Goal: Task Accomplishment & Management: Complete application form

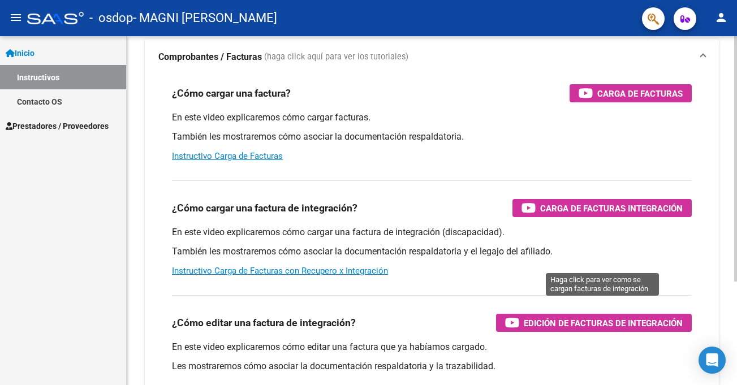
scroll to position [71, 0]
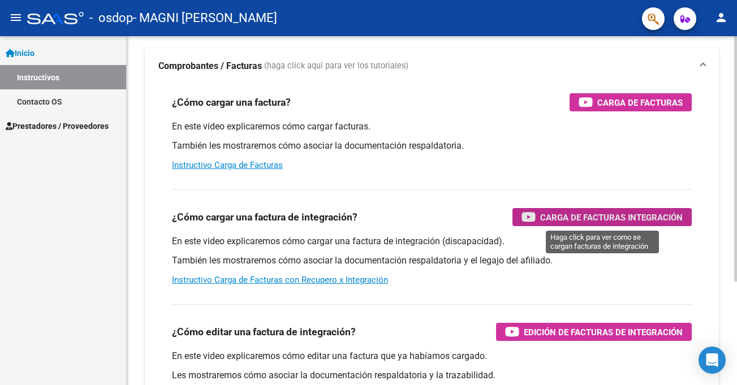
click at [636, 217] on span "Carga de Facturas Integración" at bounding box center [611, 218] width 143 height 14
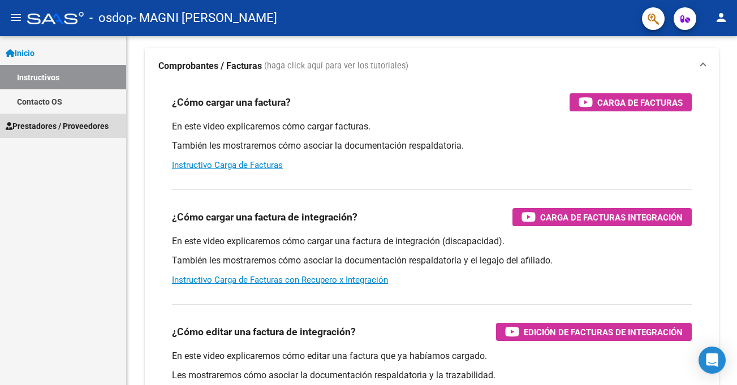
click at [67, 121] on span "Prestadores / Proveedores" at bounding box center [57, 126] width 103 height 12
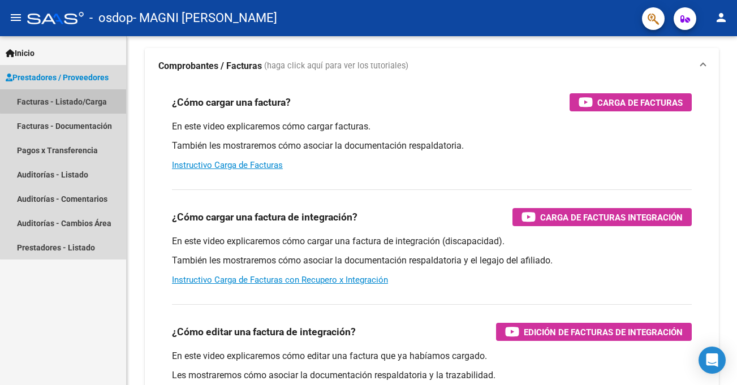
click at [85, 100] on link "Facturas - Listado/Carga" at bounding box center [63, 101] width 126 height 24
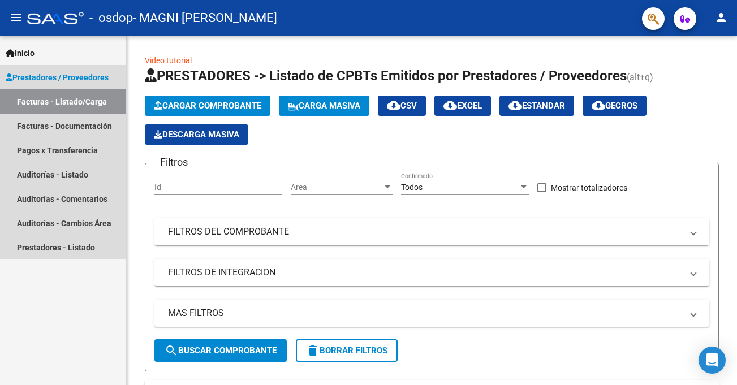
click at [95, 105] on link "Facturas - Listado/Carga" at bounding box center [63, 101] width 126 height 24
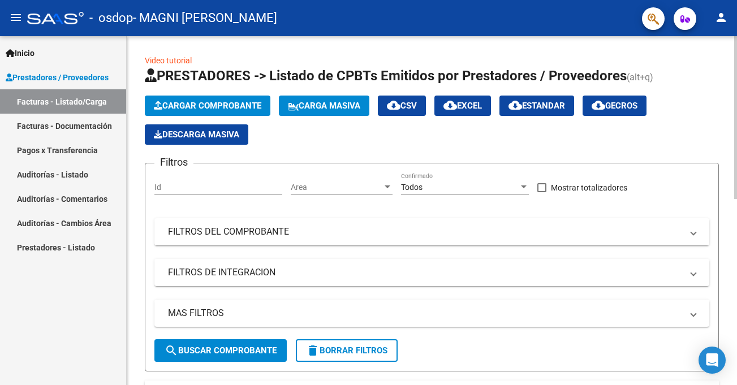
click at [201, 105] on span "Cargar Comprobante" at bounding box center [208, 106] width 108 height 10
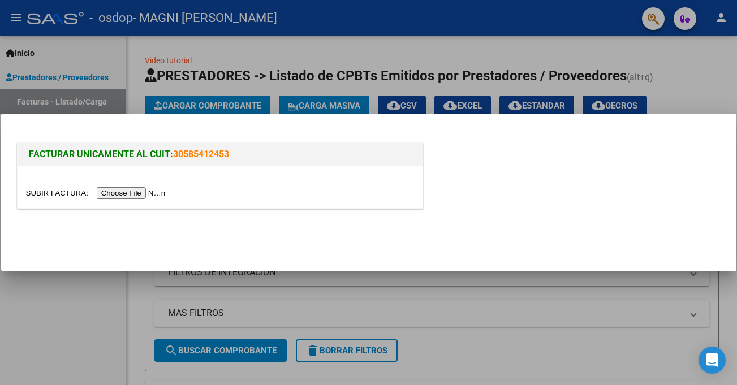
click at [146, 194] on input "file" at bounding box center [97, 193] width 143 height 12
click at [489, 300] on div at bounding box center [368, 192] width 737 height 385
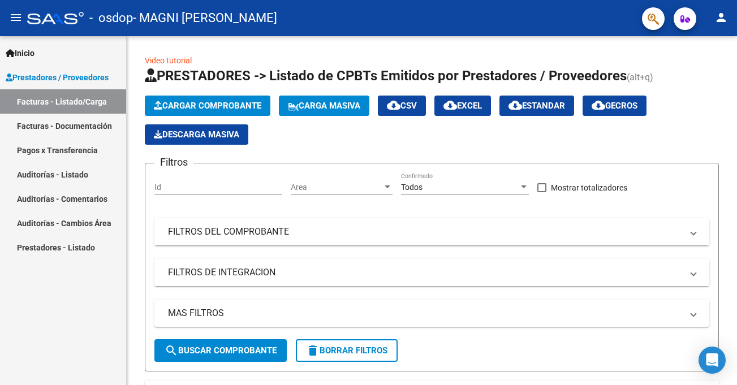
click at [35, 76] on span "Prestadores / Proveedores" at bounding box center [57, 77] width 103 height 12
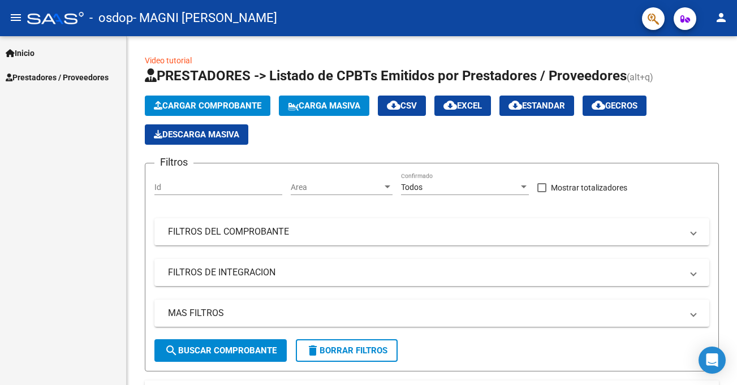
click at [44, 50] on link "Inicio" at bounding box center [63, 53] width 126 height 24
click at [50, 80] on link "Instructivos" at bounding box center [63, 77] width 126 height 24
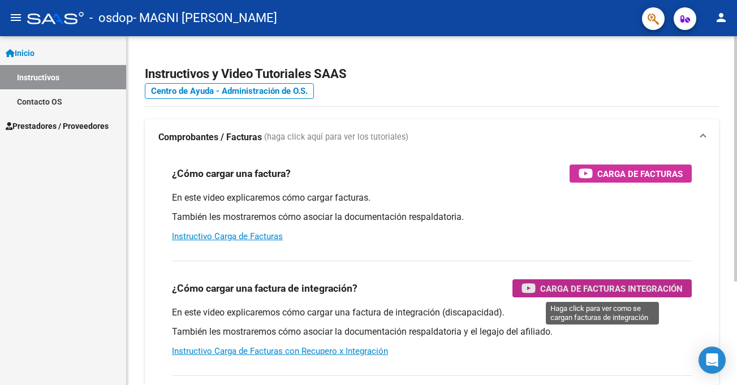
click at [540, 295] on div "Carga de Facturas Integración" at bounding box center [602, 289] width 161 height 18
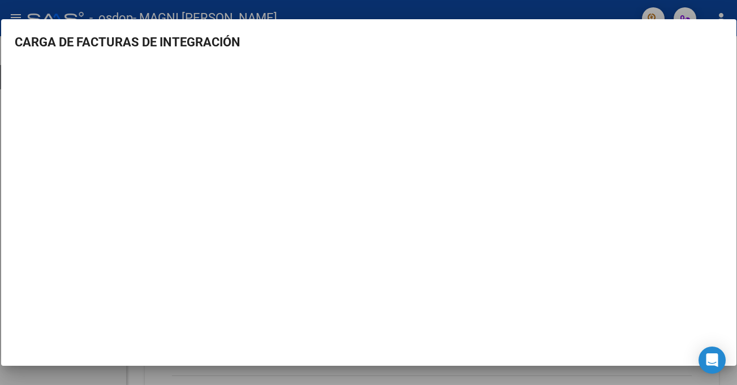
click at [61, 9] on div at bounding box center [368, 192] width 737 height 385
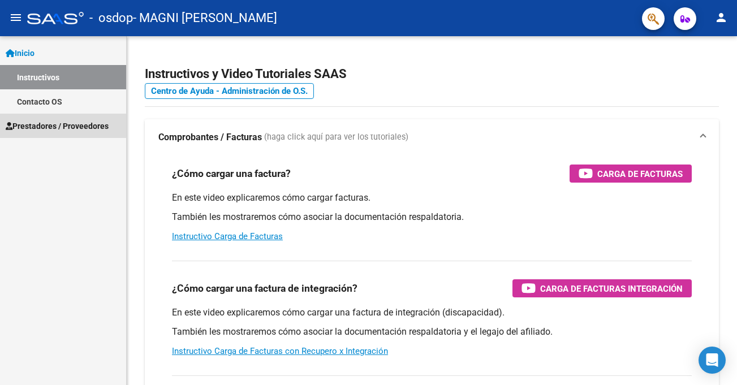
click at [66, 121] on span "Prestadores / Proveedores" at bounding box center [57, 126] width 103 height 12
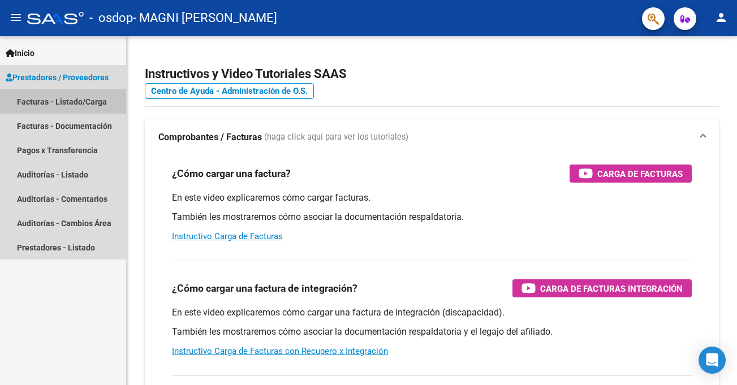
click at [93, 99] on link "Facturas - Listado/Carga" at bounding box center [63, 101] width 126 height 24
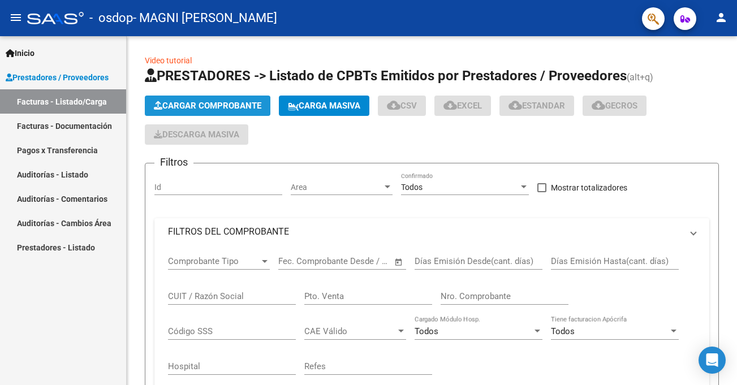
click at [230, 106] on span "Cargar Comprobante" at bounding box center [208, 106] width 108 height 10
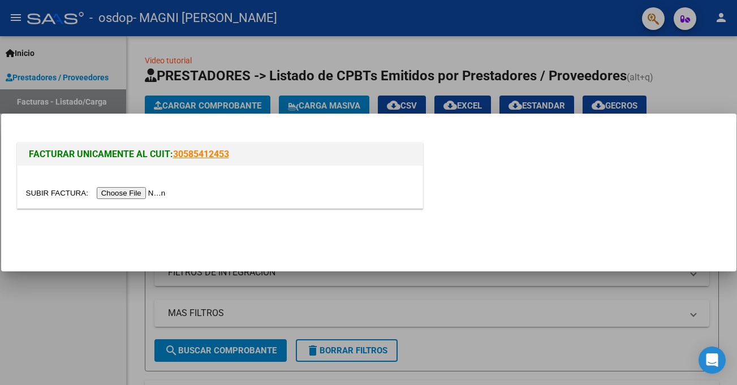
click at [155, 193] on input "file" at bounding box center [97, 193] width 143 height 12
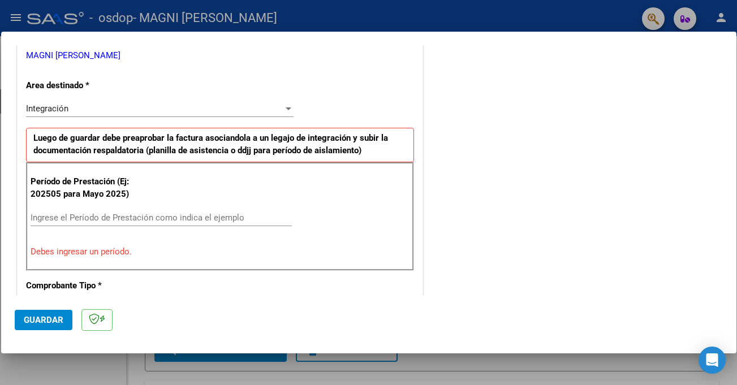
scroll to position [254, 0]
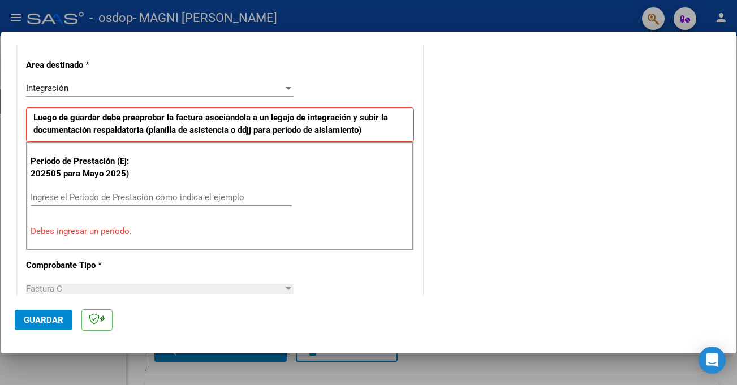
click at [40, 198] on input "Ingrese el Período de Prestación como indica el ejemplo" at bounding box center [161, 197] width 261 height 10
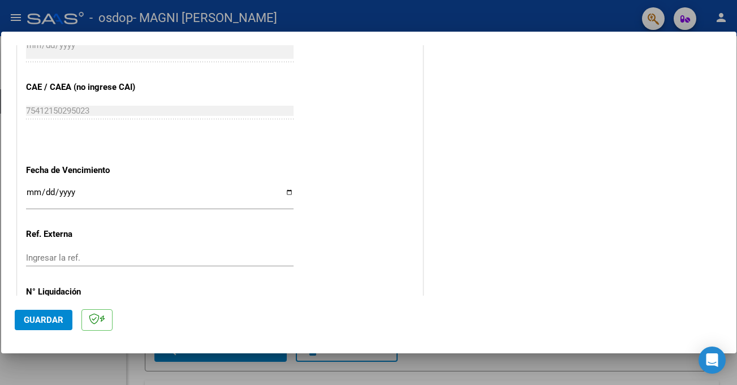
scroll to position [745, 0]
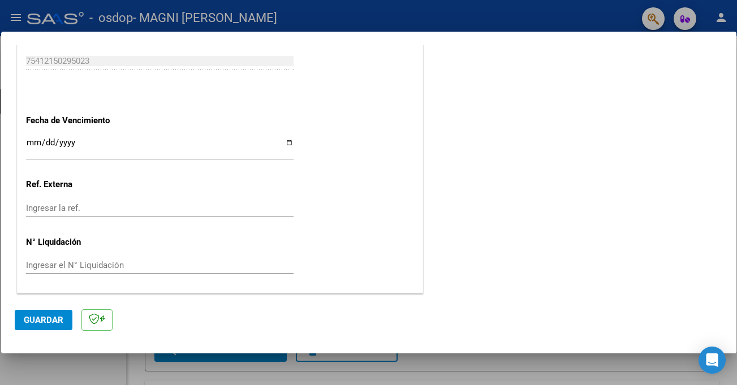
type input "202509"
click at [45, 319] on span "Guardar" at bounding box center [44, 320] width 40 height 10
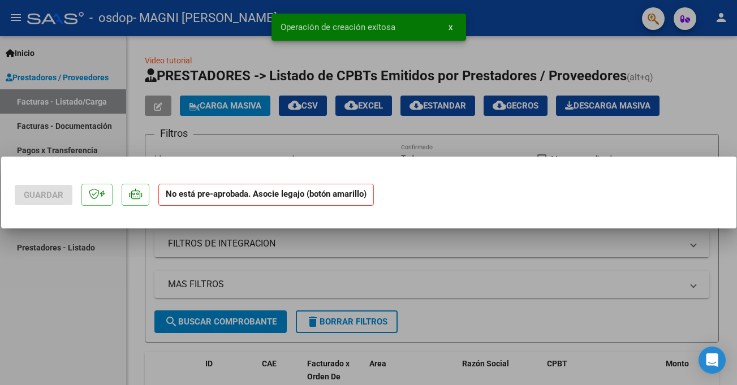
scroll to position [0, 0]
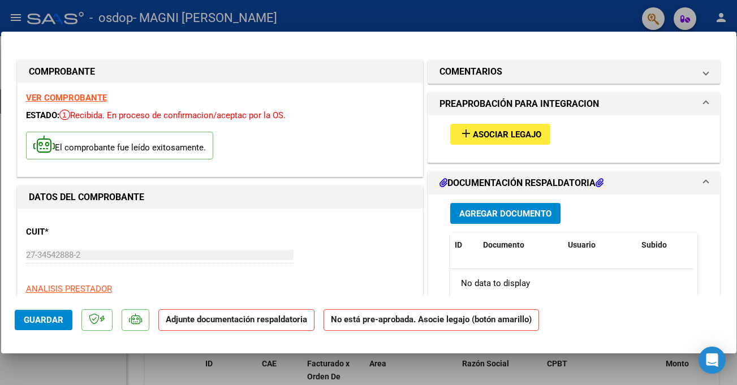
click at [520, 214] on span "Agregar Documento" at bounding box center [506, 214] width 92 height 10
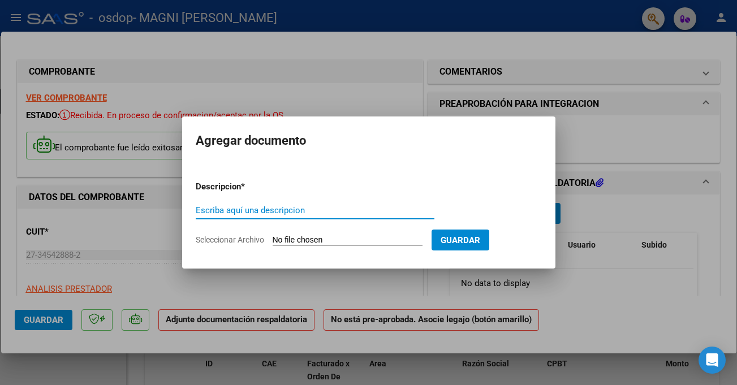
click at [389, 214] on input "Escriba aquí una descripcion" at bounding box center [315, 210] width 239 height 10
type input "asistencia"
click at [480, 243] on span "Guardar" at bounding box center [461, 240] width 40 height 10
click at [381, 242] on input "Seleccionar Archivo" at bounding box center [348, 240] width 150 height 11
type input "C:\fakepath\asist alma sept.pdf"
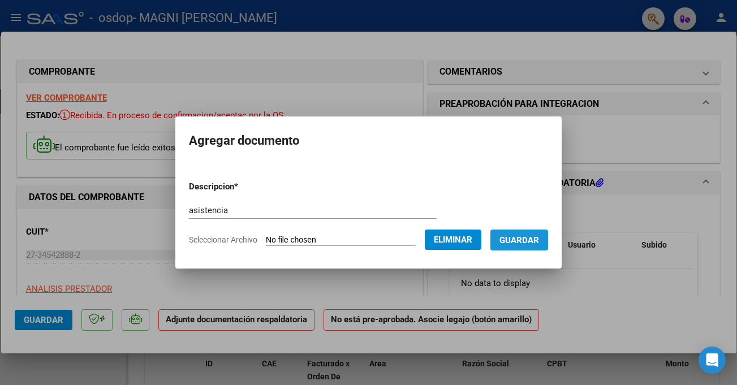
click at [538, 238] on span "Guardar" at bounding box center [520, 240] width 40 height 10
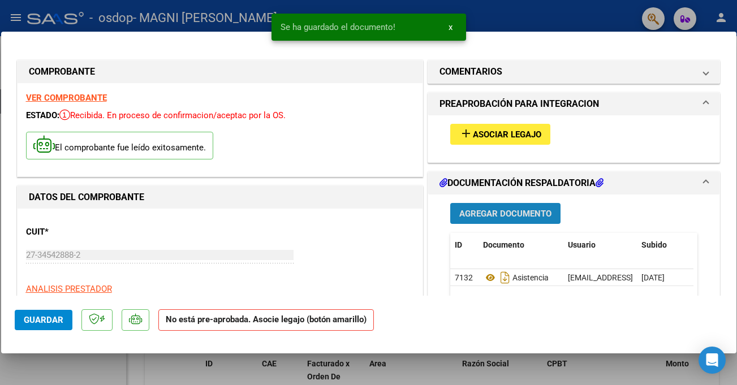
click at [510, 209] on span "Agregar Documento" at bounding box center [506, 214] width 92 height 10
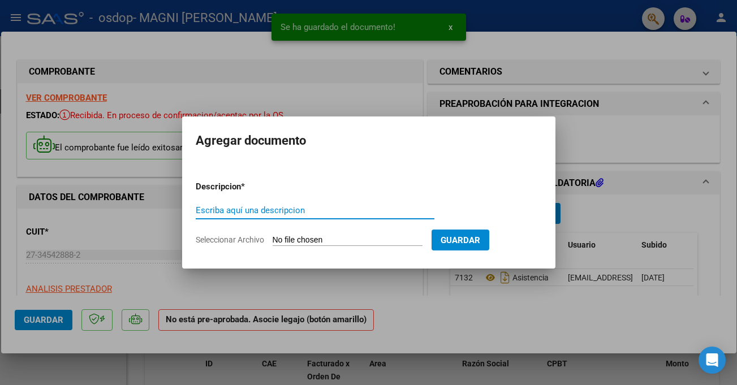
click at [366, 207] on input "Escriba aquí una descripcion" at bounding box center [315, 210] width 239 height 10
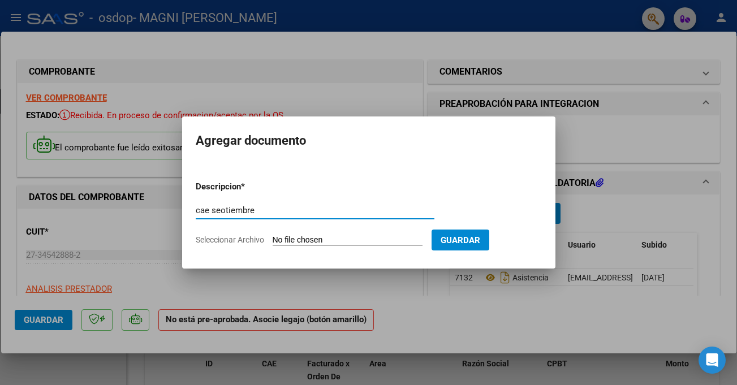
click at [226, 211] on input "cae seotiembre" at bounding box center [315, 210] width 239 height 10
type input "cae septiembre"
click at [321, 241] on input "Seleccionar Archivo" at bounding box center [348, 240] width 150 height 11
type input "C:\fakepath\cae sept alma.pdf"
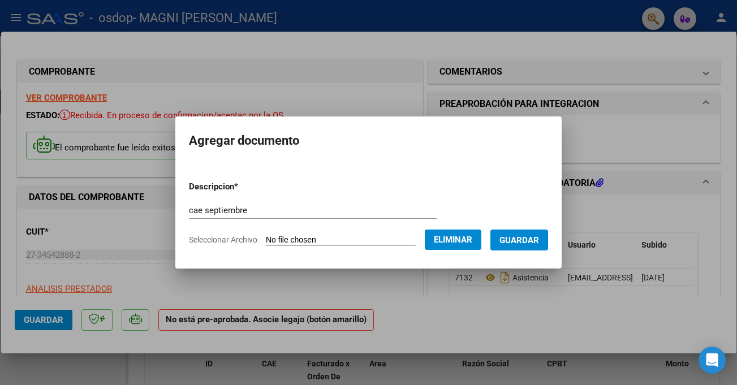
click at [534, 242] on span "Guardar" at bounding box center [520, 240] width 40 height 10
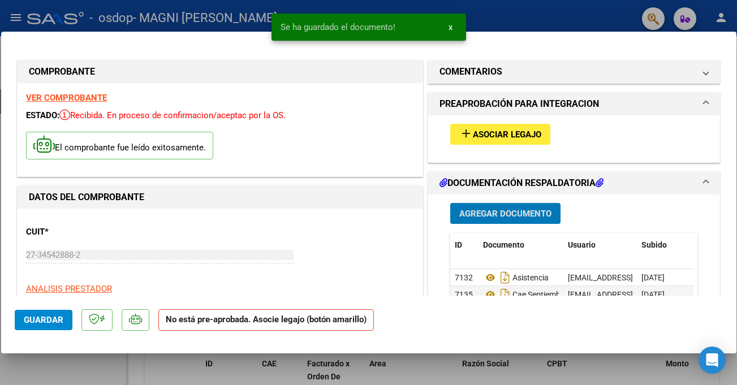
click at [510, 210] on span "Agregar Documento" at bounding box center [506, 214] width 92 height 10
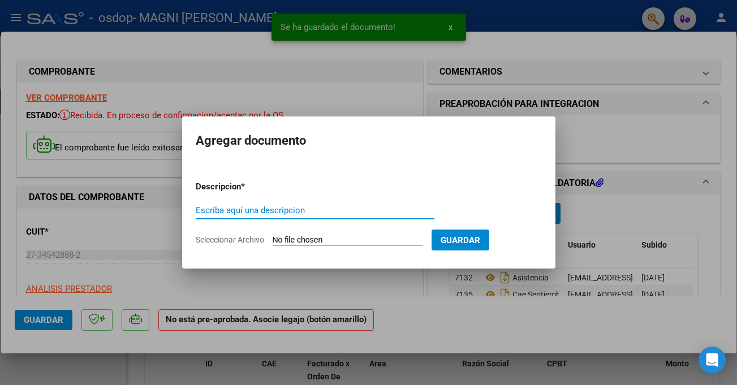
click at [385, 211] on input "Escriba aquí una descripcion" at bounding box center [315, 210] width 239 height 10
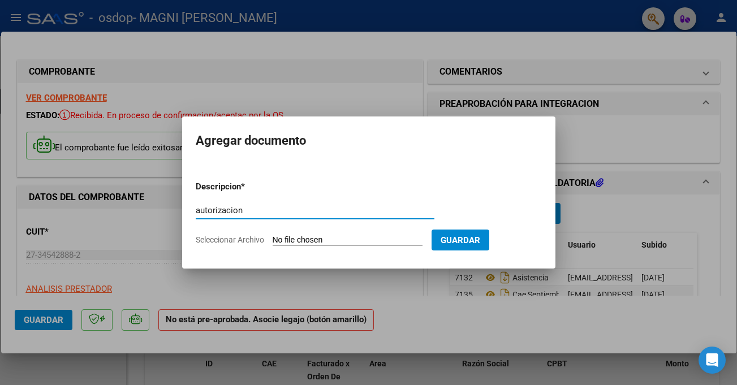
type input "autorizacion"
click at [332, 241] on input "Seleccionar Archivo" at bounding box center [348, 240] width 150 height 11
type input "C:\fakepath\AUTORIZACION.pdf"
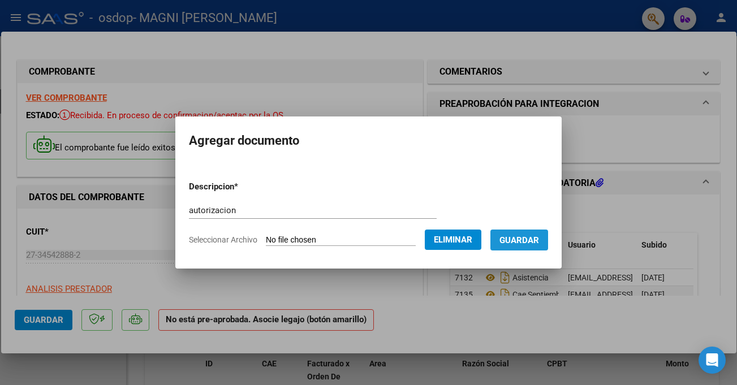
click at [529, 243] on span "Guardar" at bounding box center [520, 240] width 40 height 10
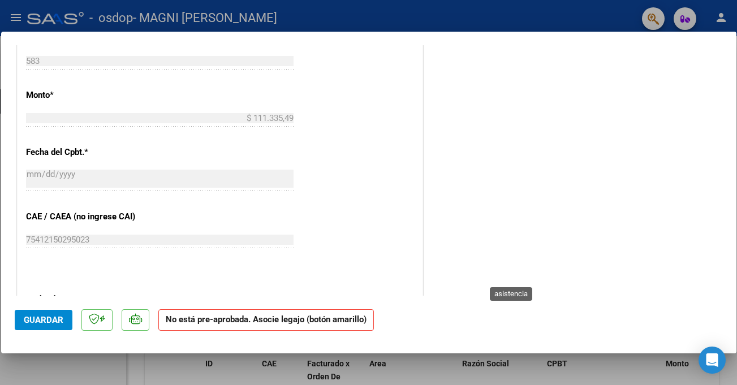
scroll to position [732, 0]
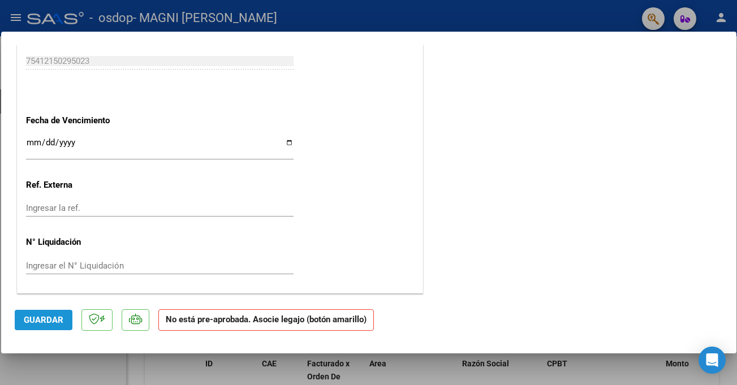
click at [42, 316] on span "Guardar" at bounding box center [44, 320] width 40 height 10
click at [50, 319] on span "Guardar" at bounding box center [44, 320] width 40 height 10
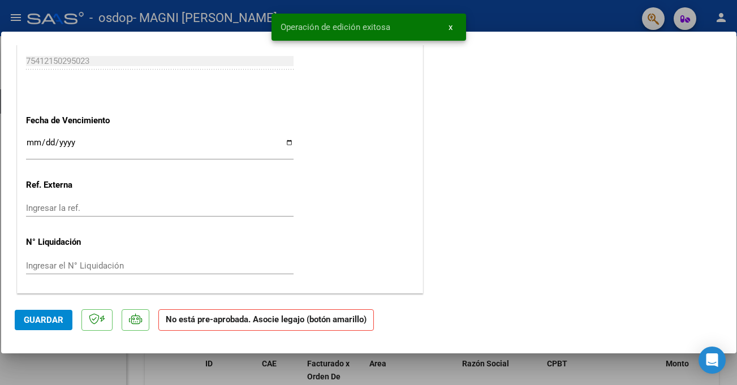
click at [125, 360] on div at bounding box center [368, 192] width 737 height 385
type input "$ 0,00"
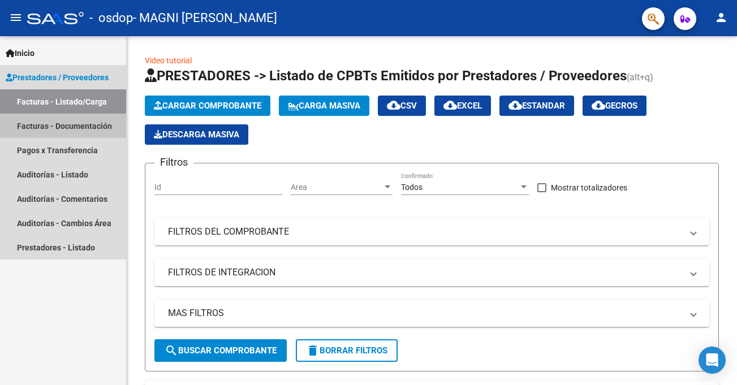
click at [97, 123] on link "Facturas - Documentación" at bounding box center [63, 126] width 126 height 24
